Goal: Transaction & Acquisition: Purchase product/service

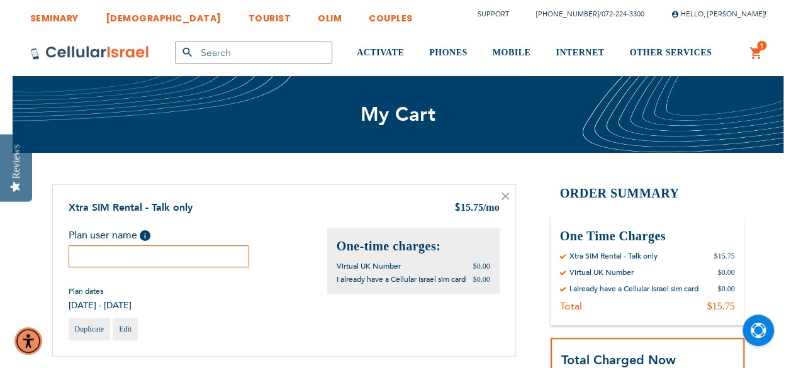
click at [115, 260] on input "text" at bounding box center [159, 257] width 181 height 22
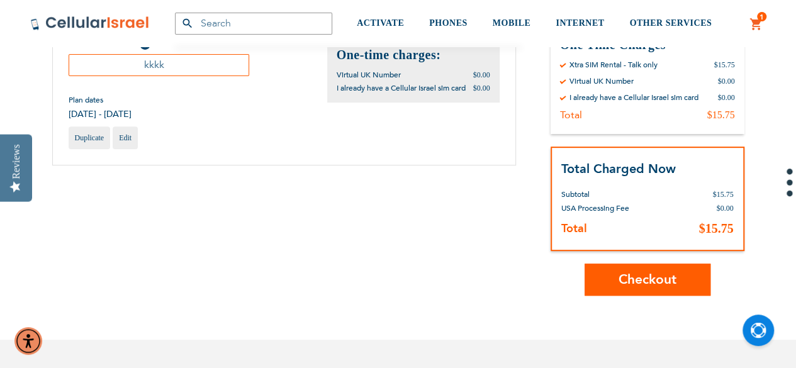
scroll to position [252, 0]
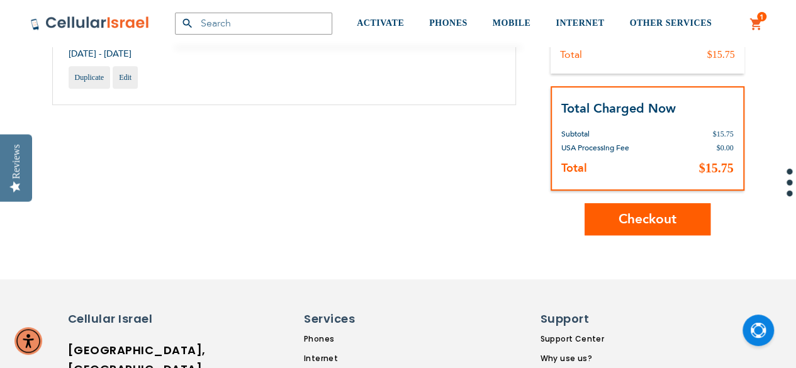
type input "kkkk"
click at [616, 220] on button "Checkout" at bounding box center [648, 219] width 126 height 32
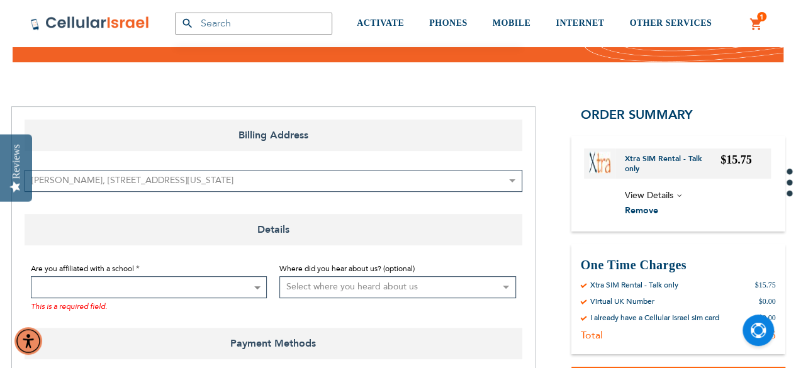
scroll to position [126, 0]
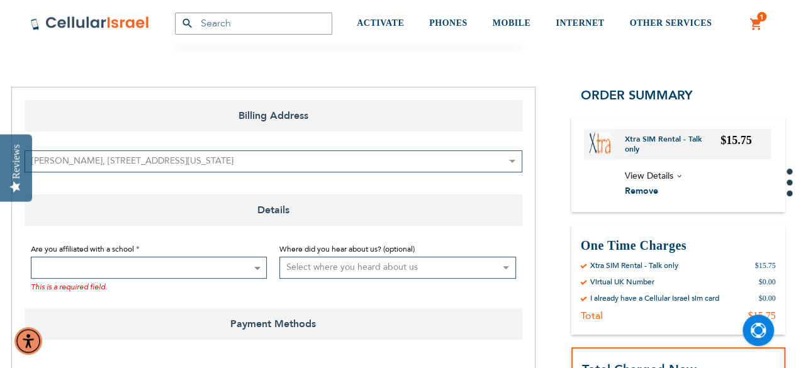
click at [218, 275] on span at bounding box center [149, 268] width 237 height 22
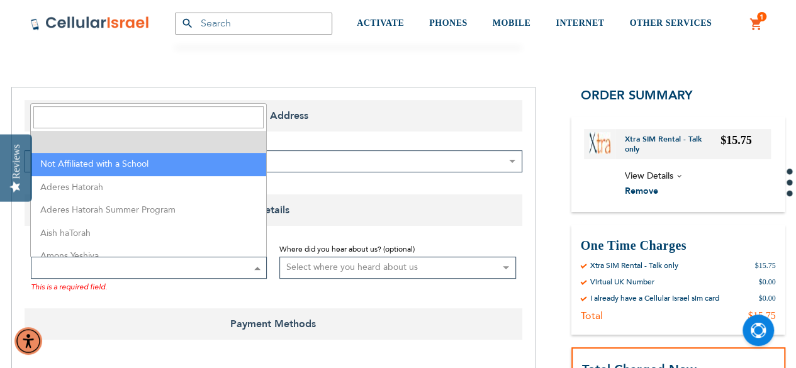
select select "199"
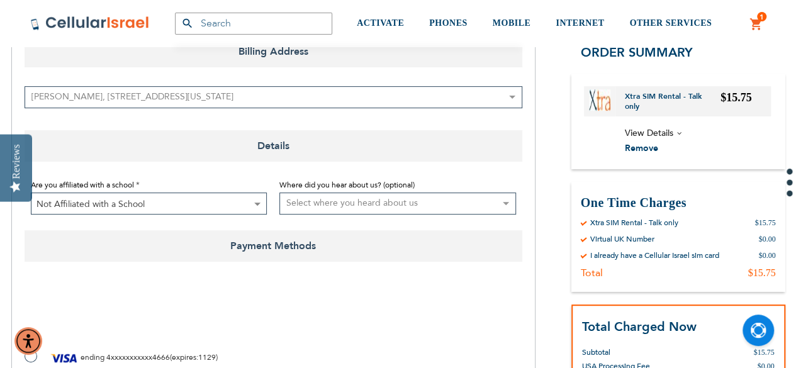
scroll to position [252, 0]
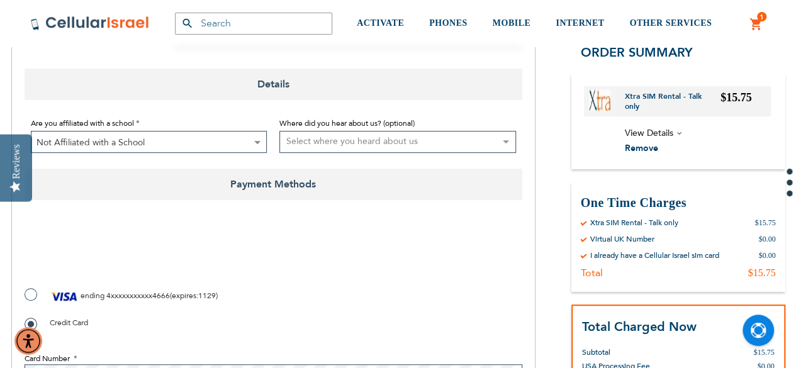
click at [54, 289] on img at bounding box center [64, 296] width 29 height 19
radio input "true"
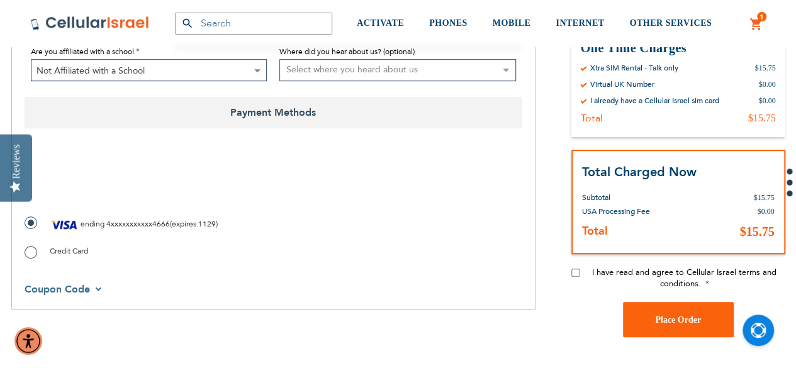
scroll to position [378, 0]
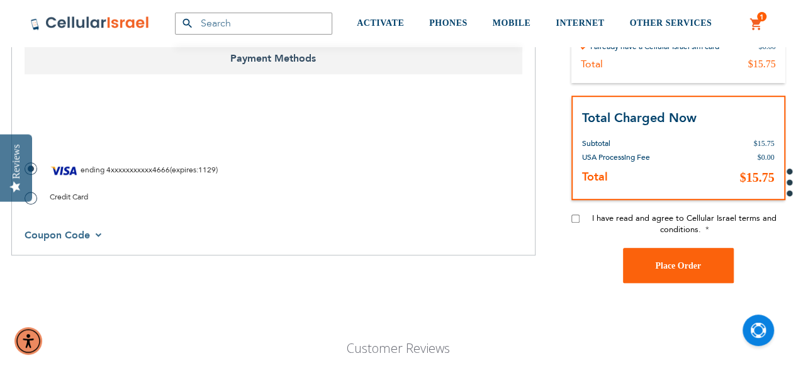
checkbox input "true"
click at [608, 211] on div "Order Summary Xtra SIM Rental - Talk only $15.75 View Details $3.15" at bounding box center [679, 24] width 214 height 378
click at [609, 217] on span "I have read and agree to Cellular Israel terms and conditions." at bounding box center [684, 224] width 184 height 23
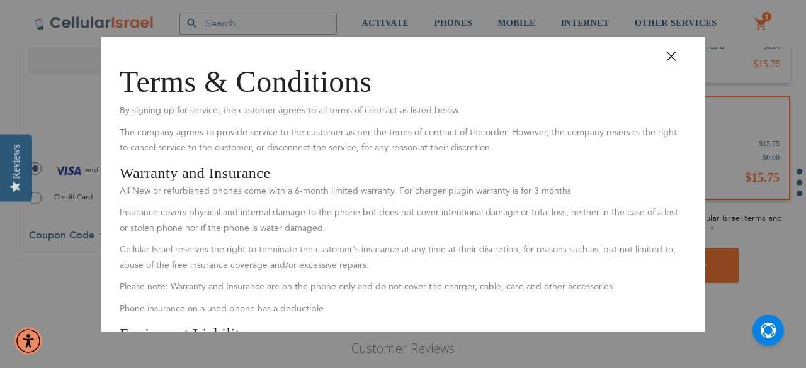
click at [661, 56] on button "Close" at bounding box center [677, 61] width 38 height 28
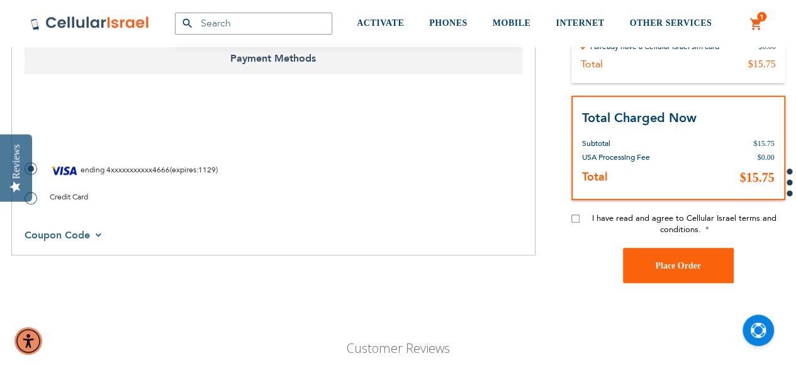
click at [572, 213] on div "I have read and agree to Cellular Israel terms and conditions." at bounding box center [679, 230] width 214 height 35
click at [574, 219] on input "I have read and agree to Cellular Israel terms and conditions." at bounding box center [576, 219] width 8 height 8
checkbox input "true"
click at [650, 267] on button "Place Order" at bounding box center [678, 265] width 111 height 35
